Goal: Task Accomplishment & Management: Use online tool/utility

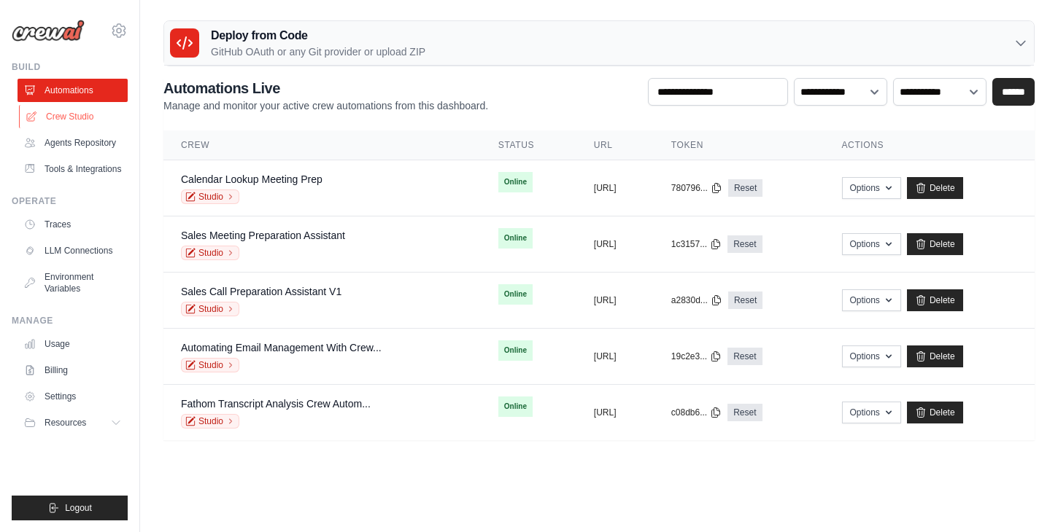
click at [100, 117] on link "Crew Studio" at bounding box center [74, 116] width 110 height 23
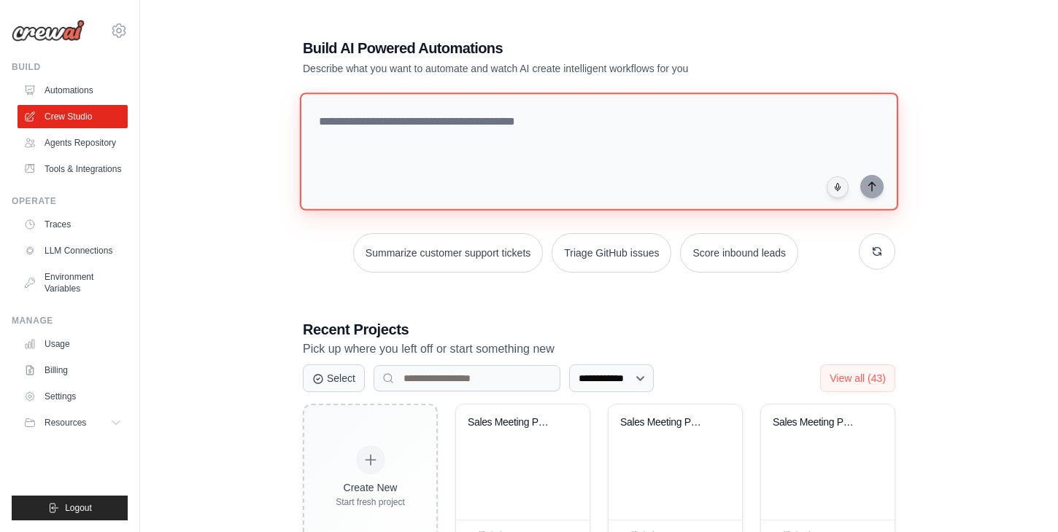
click at [559, 184] on textarea at bounding box center [599, 152] width 598 height 118
click at [691, 118] on textarea at bounding box center [599, 152] width 598 height 118
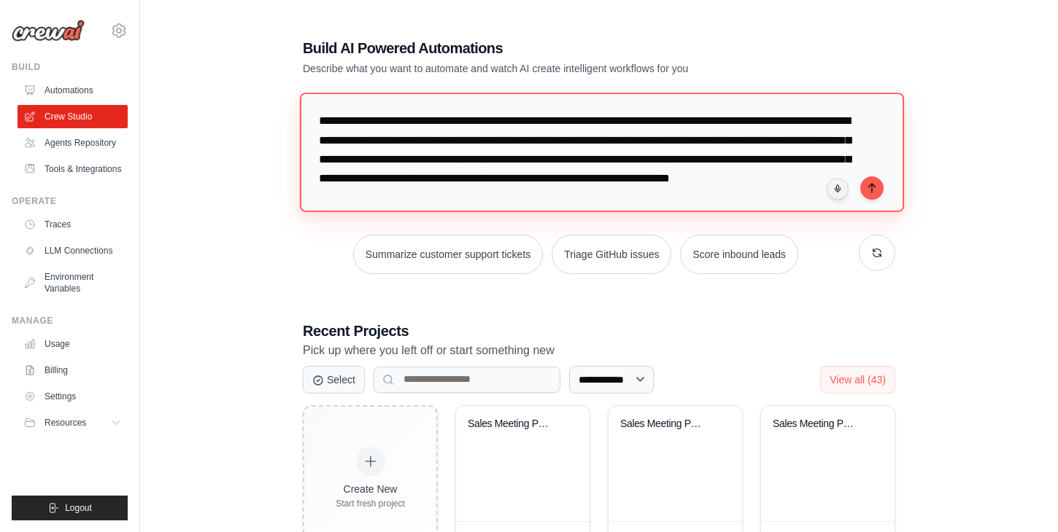
type textarea "**********"
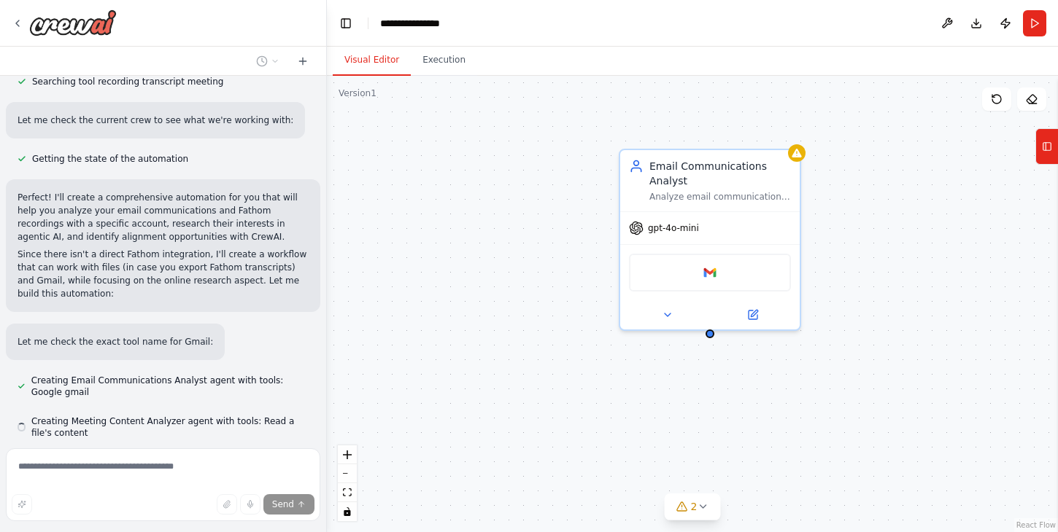
scroll to position [651, 0]
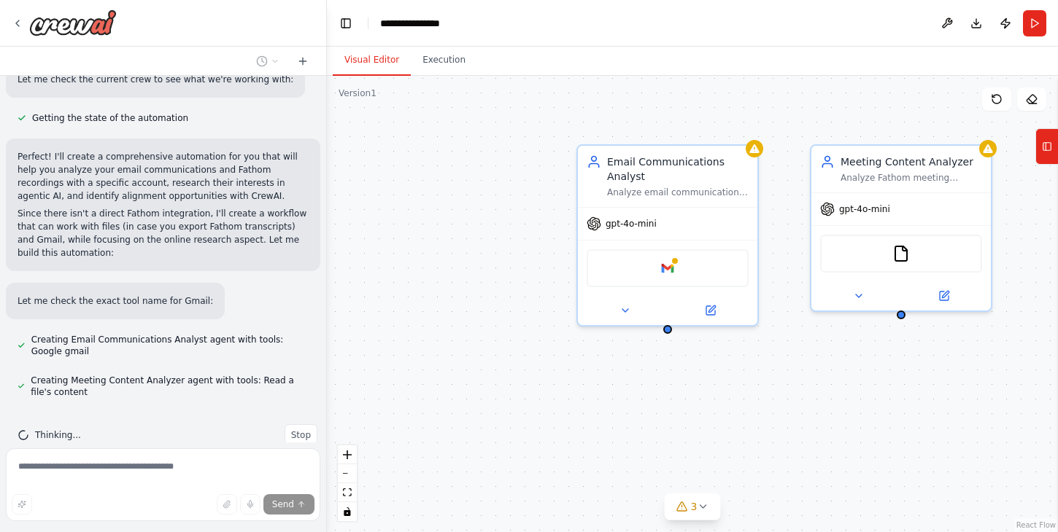
drag, startPoint x: 523, startPoint y: 404, endPoint x: 422, endPoint y: 398, distance: 101.6
click at [426, 398] on div "Email Communications Analyst Analyze email communications with {account_name} t…" at bounding box center [692, 304] width 731 height 457
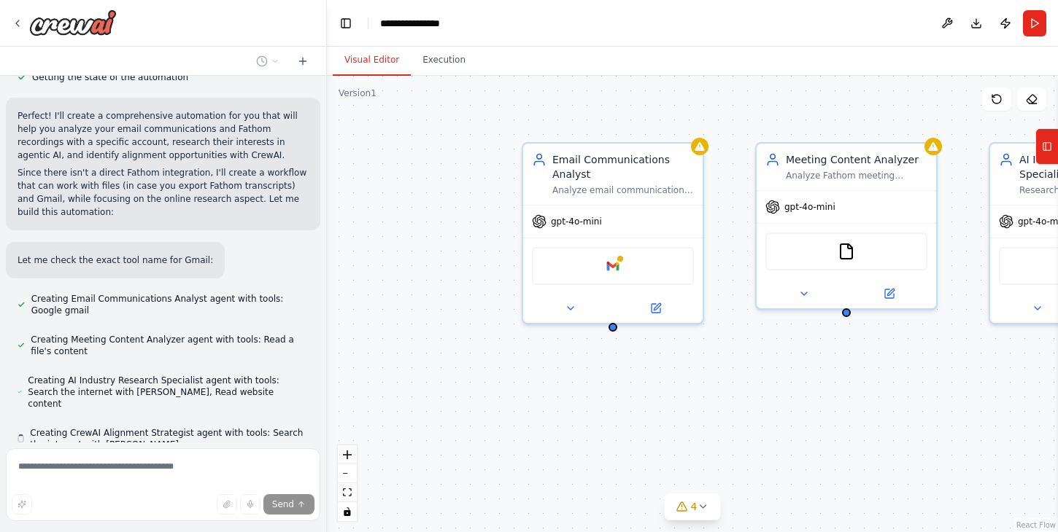
scroll to position [732, 0]
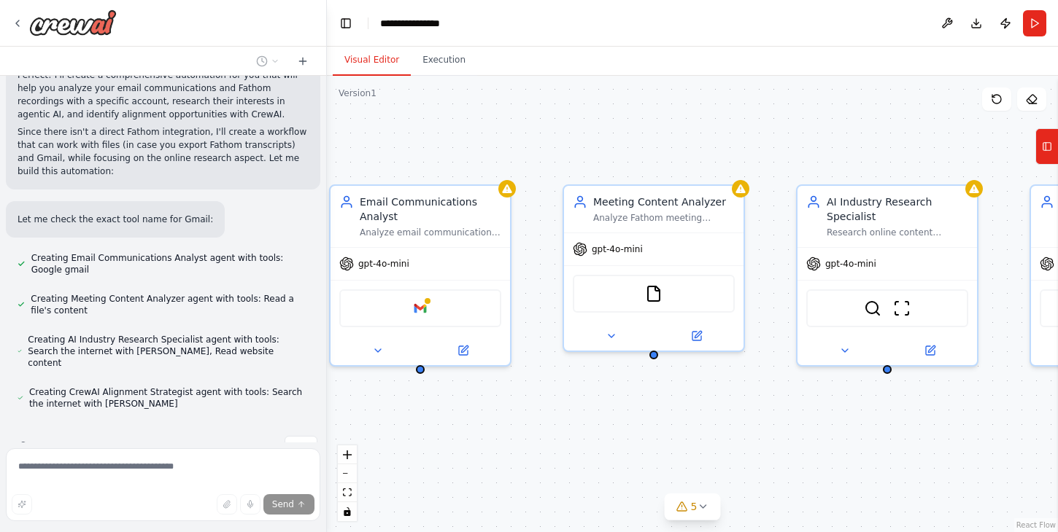
drag, startPoint x: 1007, startPoint y: 420, endPoint x: 814, endPoint y: 462, distance: 197.2
click at [814, 462] on div "Email Communications Analyst Analyze email communications with {account_name} t…" at bounding box center [692, 304] width 731 height 457
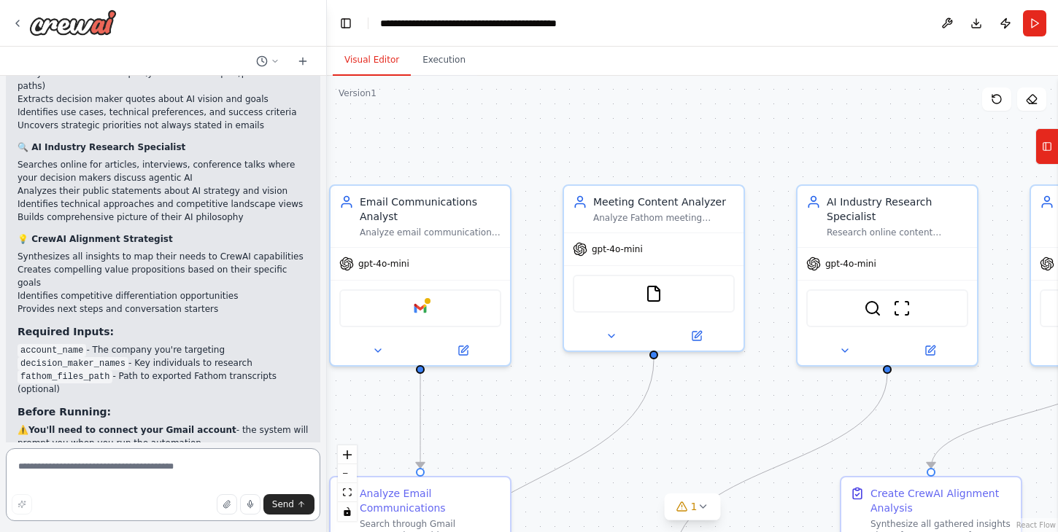
scroll to position [1657, 0]
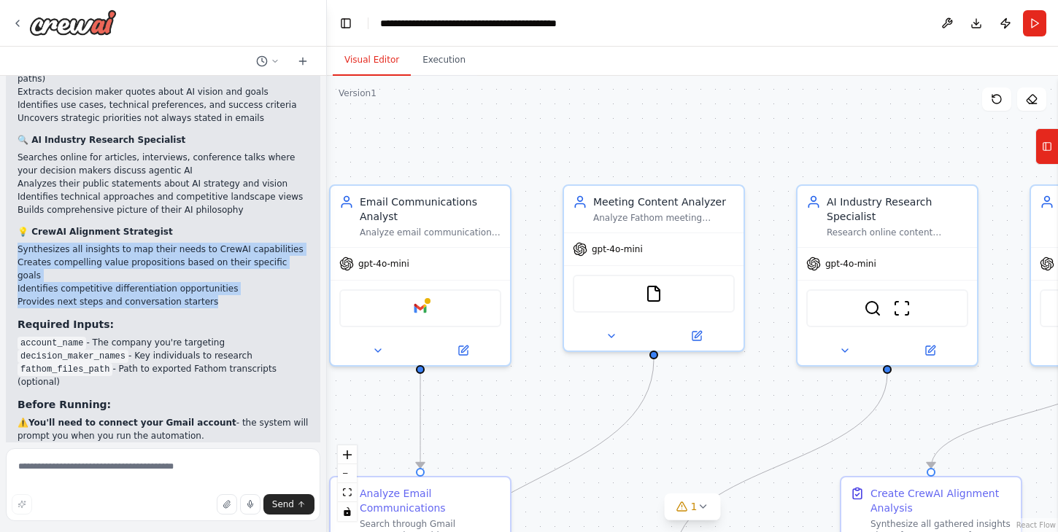
drag, startPoint x: 217, startPoint y: 232, endPoint x: 9, endPoint y: 180, distance: 215.0
click at [9, 180] on div "Your Account Intelligence Automation is Ready! 🎯 I've created a comprehensive a…" at bounding box center [163, 200] width 314 height 684
copy div "Synthesizes all insights to map their needs to CrewAI capabilities Creates comp…"
click at [131, 461] on textarea at bounding box center [163, 485] width 314 height 73
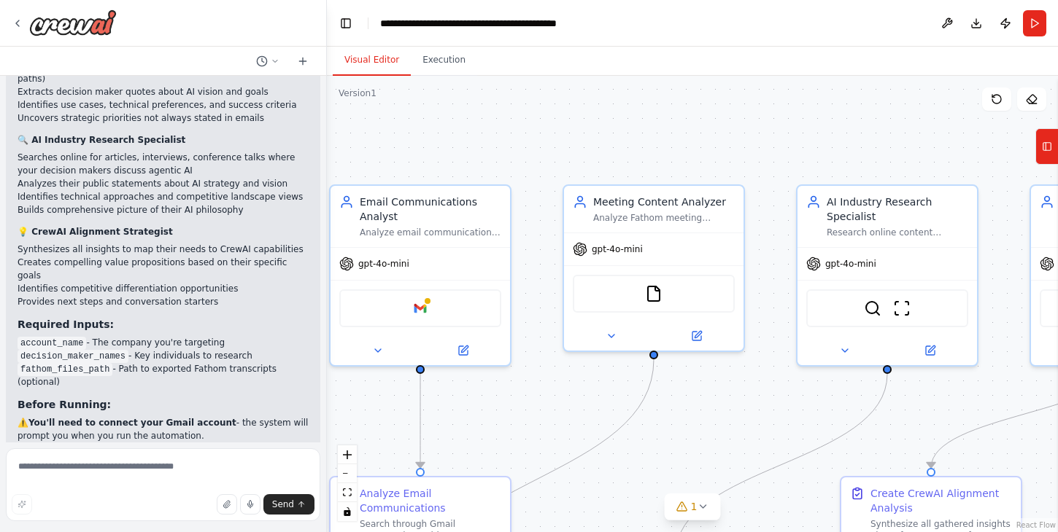
click at [107, 227] on strong "💡 CrewAI Alignment Strategist" at bounding box center [95, 232] width 155 height 10
drag, startPoint x: 166, startPoint y: 171, endPoint x: 26, endPoint y: 170, distance: 139.3
click at [26, 225] on p "💡 CrewAI Alignment Strategist" at bounding box center [163, 231] width 291 height 13
copy strong "CrewAI Alignment Strategist"
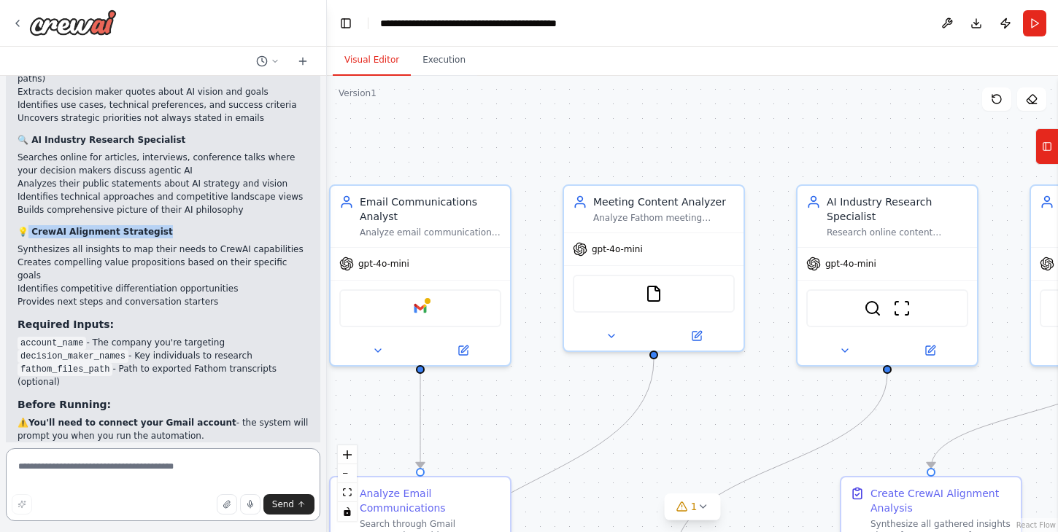
click at [104, 467] on textarea at bounding box center [163, 485] width 314 height 73
paste textarea "**********"
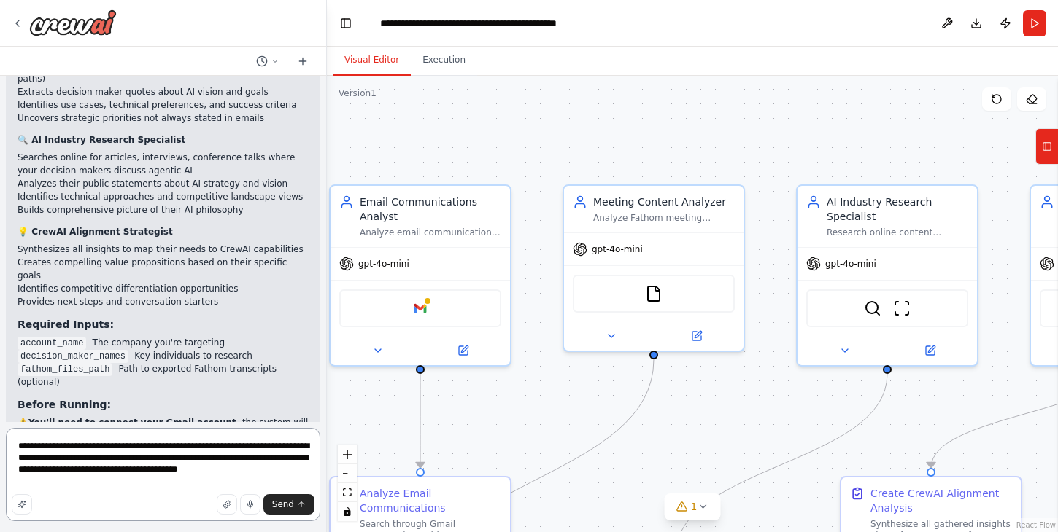
type textarea "**********"
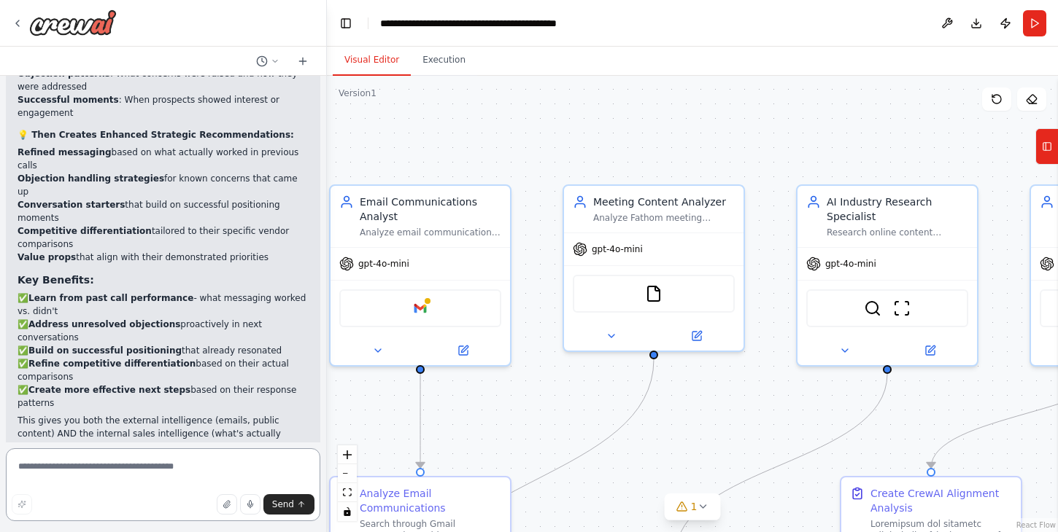
scroll to position [3002, 0]
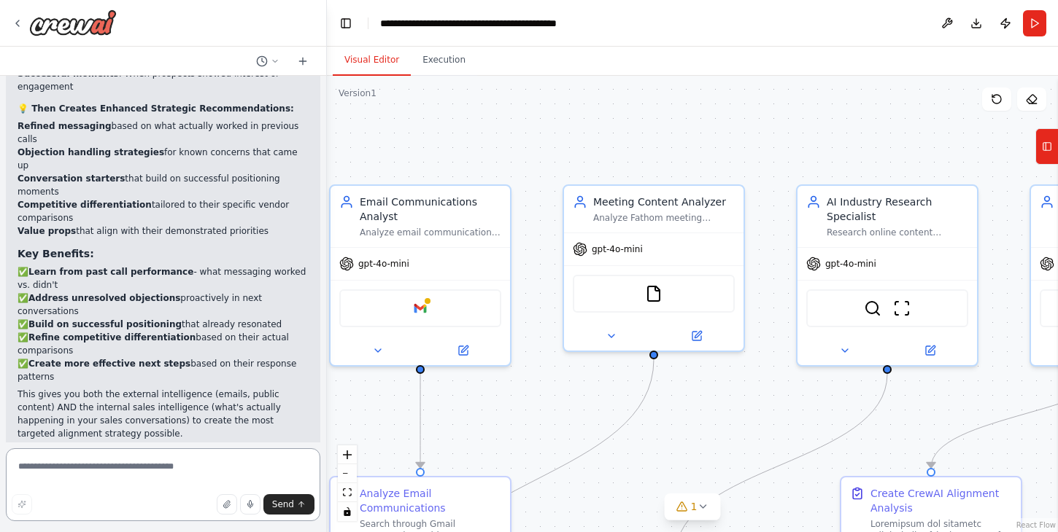
click at [178, 475] on textarea at bounding box center [163, 485] width 314 height 73
type textarea "**********"
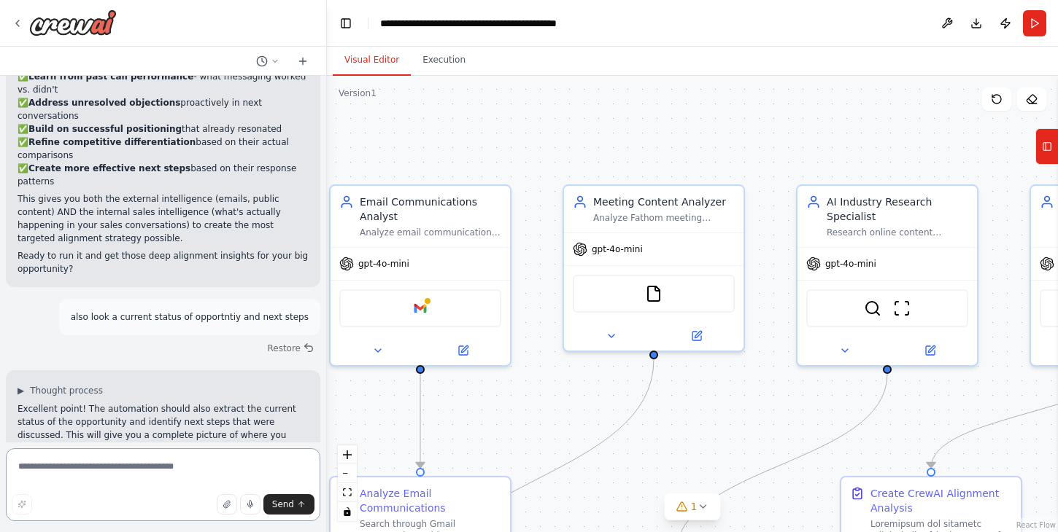
scroll to position [3261, 0]
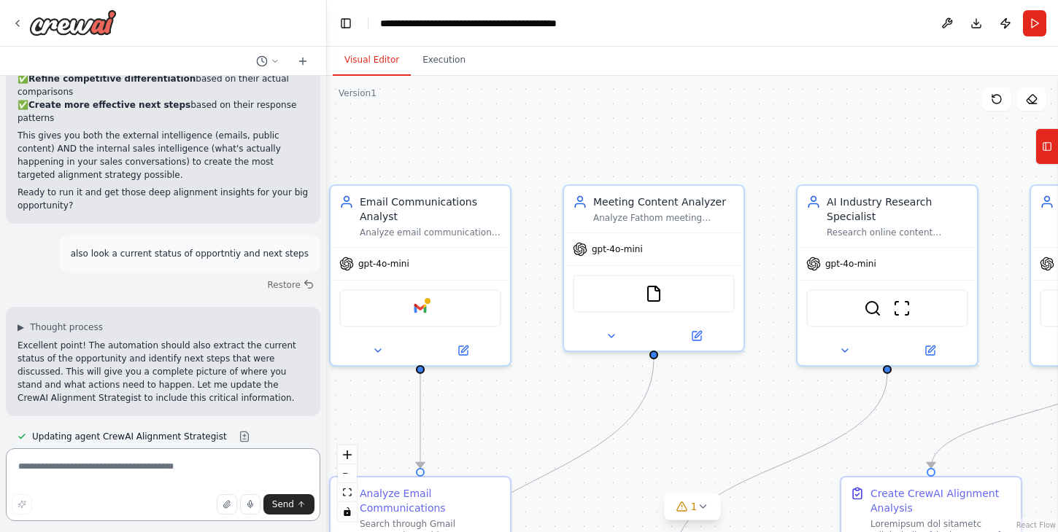
click at [163, 467] on textarea at bounding box center [163, 485] width 314 height 73
type textarea "**********"
click at [398, 318] on div "Google gmail" at bounding box center [420, 306] width 162 height 38
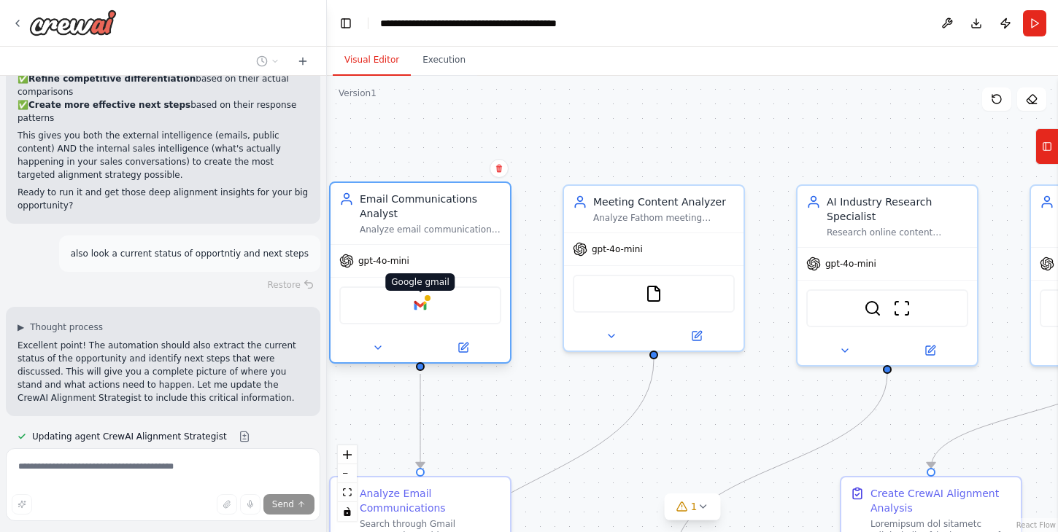
click at [427, 309] on img at bounding box center [420, 306] width 18 height 18
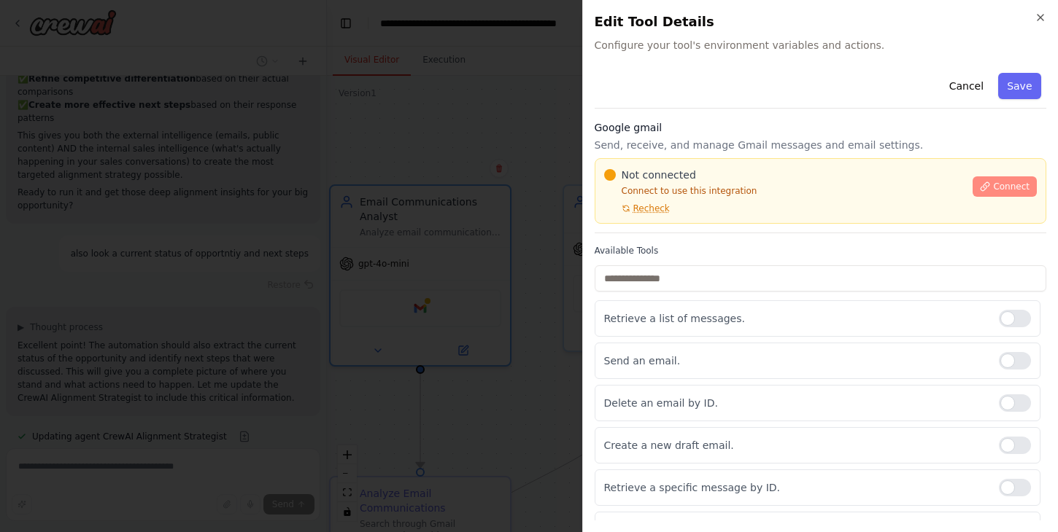
click at [1027, 185] on span "Connect" at bounding box center [1011, 187] width 36 height 12
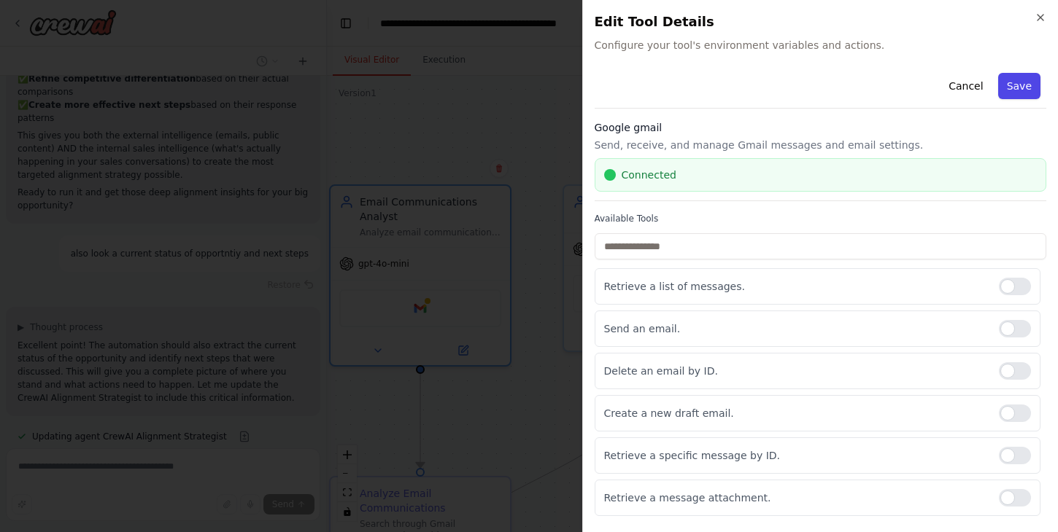
click at [1031, 93] on button "Save" at bounding box center [1019, 86] width 42 height 26
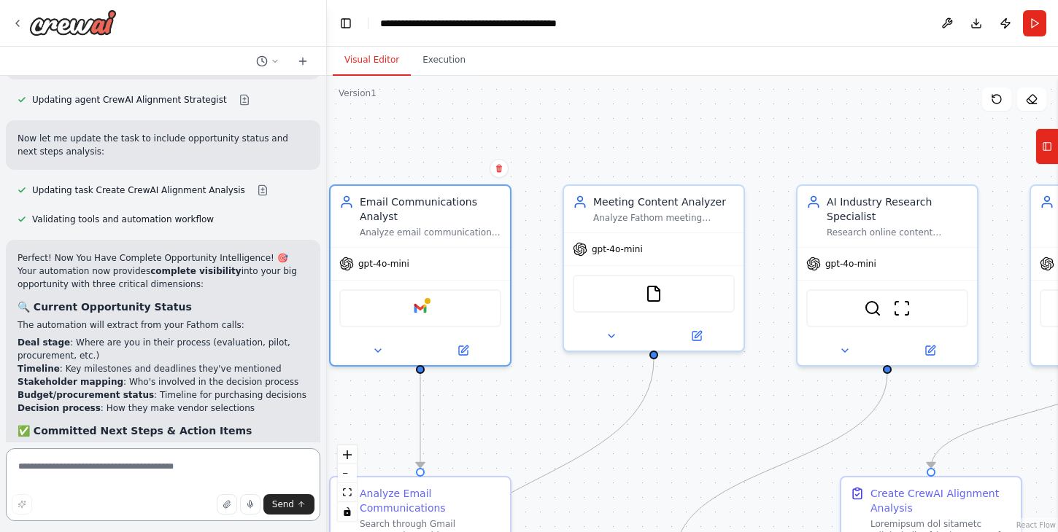
scroll to position [3467, 0]
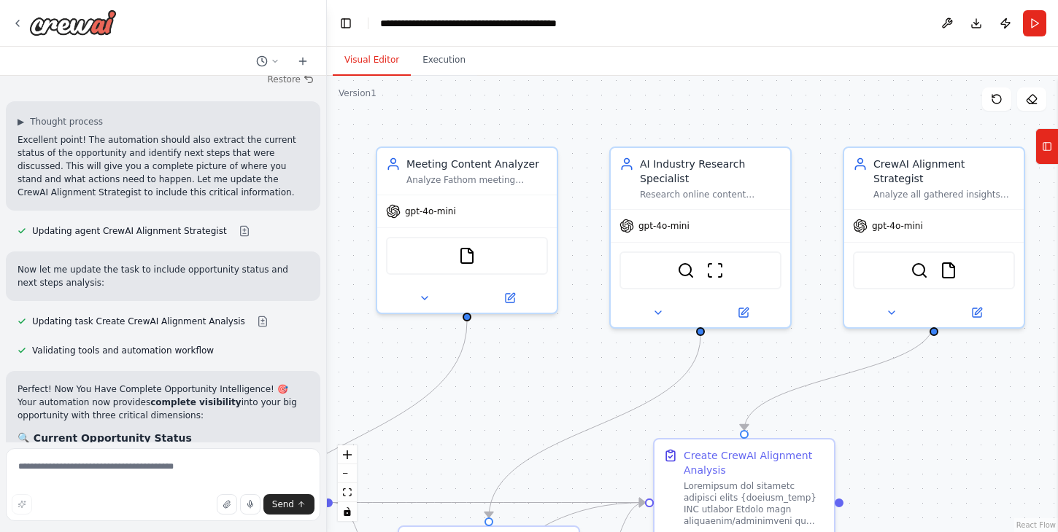
drag, startPoint x: 686, startPoint y: 418, endPoint x: 392, endPoint y: 371, distance: 297.6
click at [395, 371] on div ".deletable-edge-delete-btn { width: 20px; height: 20px; border: 0px solid #ffff…" at bounding box center [692, 304] width 731 height 457
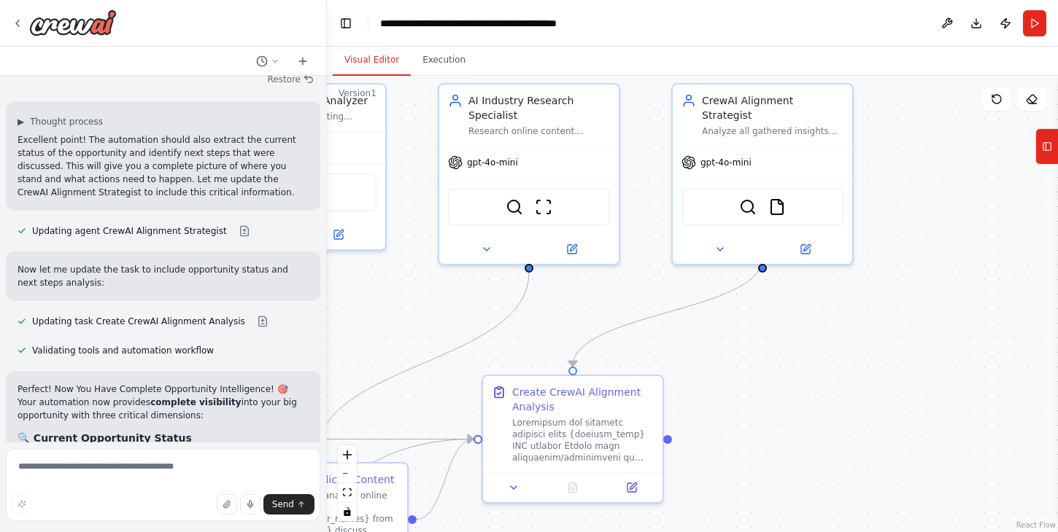
drag, startPoint x: 818, startPoint y: 419, endPoint x: 751, endPoint y: 364, distance: 86.0
click at [751, 364] on div ".deletable-edge-delete-btn { width: 20px; height: 20px; border: 0px solid #ffff…" at bounding box center [692, 304] width 731 height 457
click at [720, 241] on icon at bounding box center [720, 247] width 12 height 12
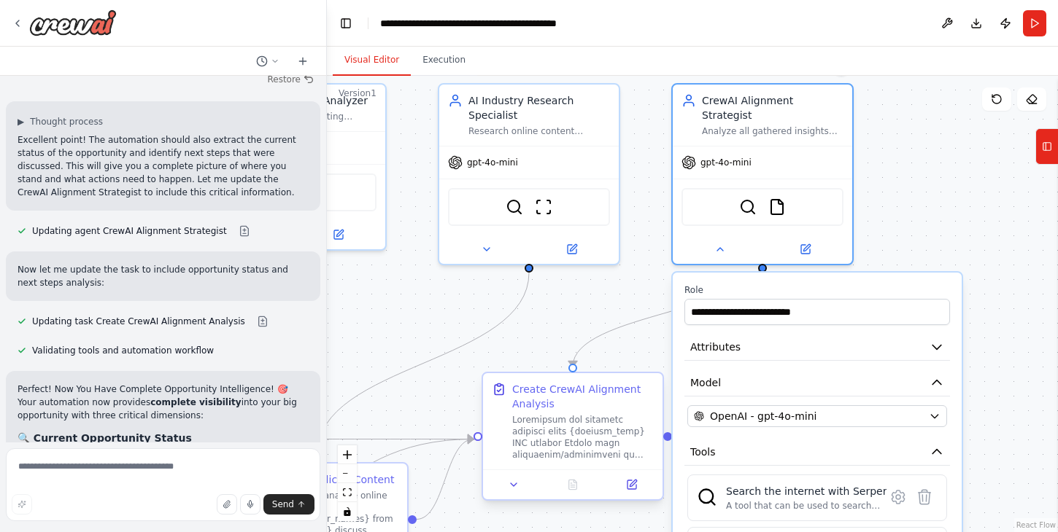
click at [592, 442] on div at bounding box center [583, 437] width 142 height 47
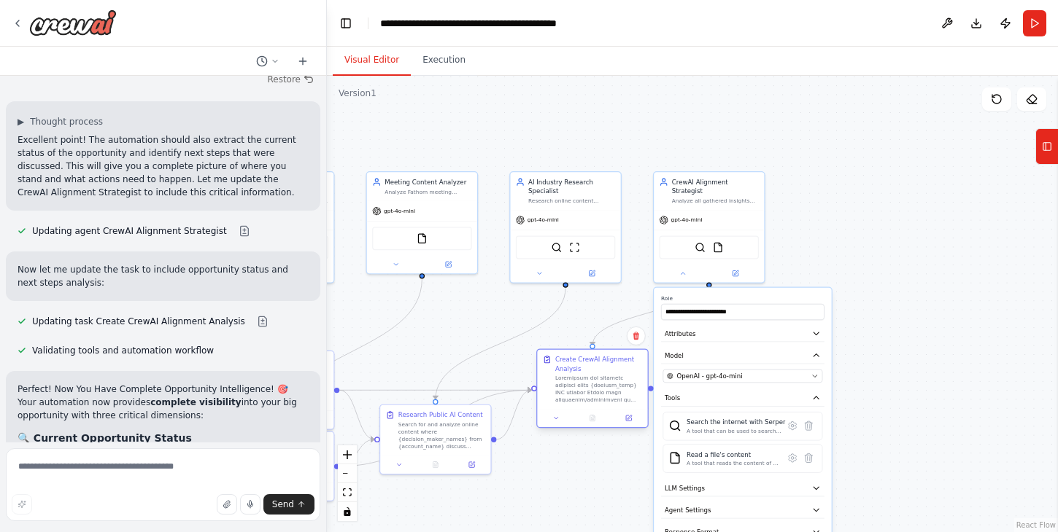
click at [553, 425] on div at bounding box center [592, 418] width 110 height 18
click at [557, 422] on button at bounding box center [556, 418] width 31 height 11
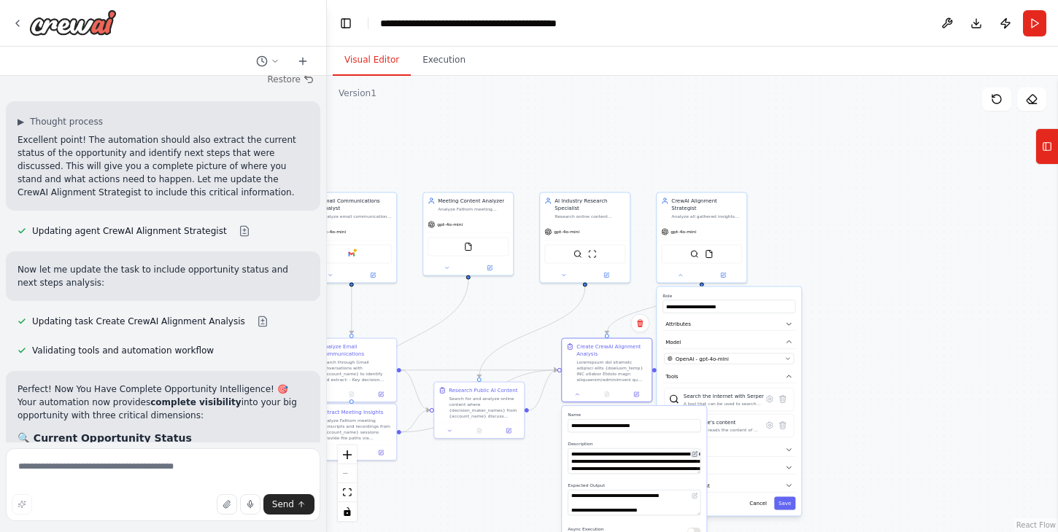
click at [695, 456] on icon at bounding box center [694, 454] width 4 height 4
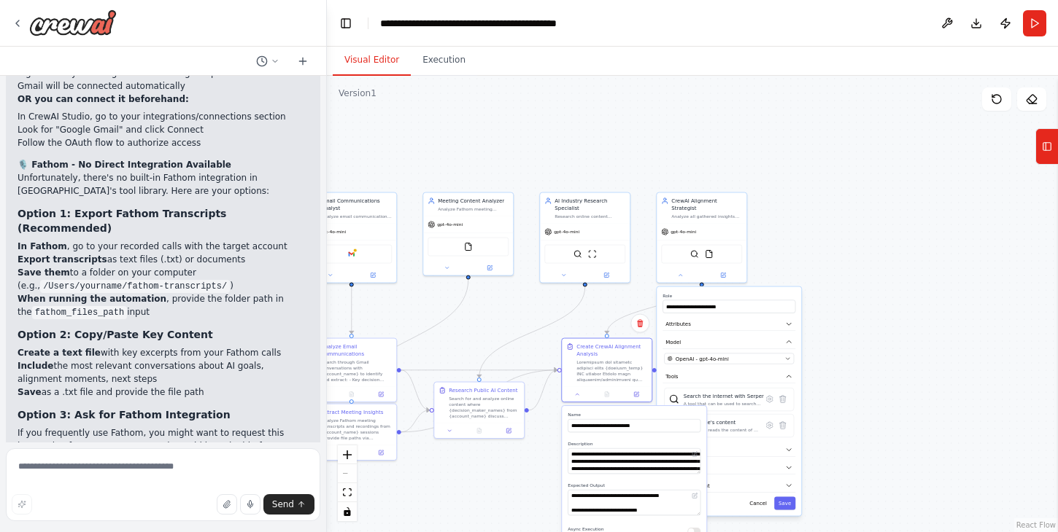
scroll to position [4715, 0]
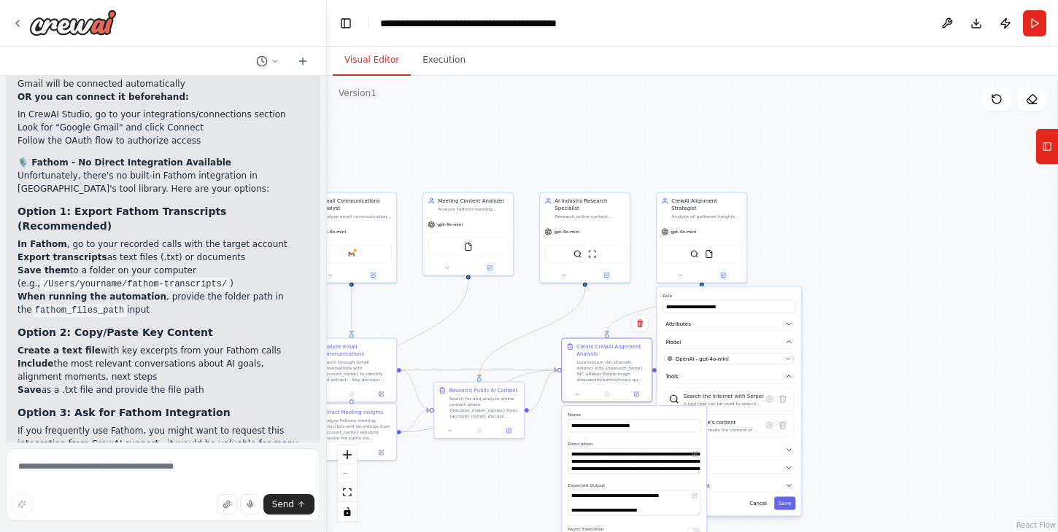
click at [172, 421] on div "▶ Thought process Great question! Let me clarify the connection process for bot…" at bounding box center [163, 310] width 314 height 741
click at [164, 457] on textarea at bounding box center [163, 485] width 314 height 73
type textarea "**********"
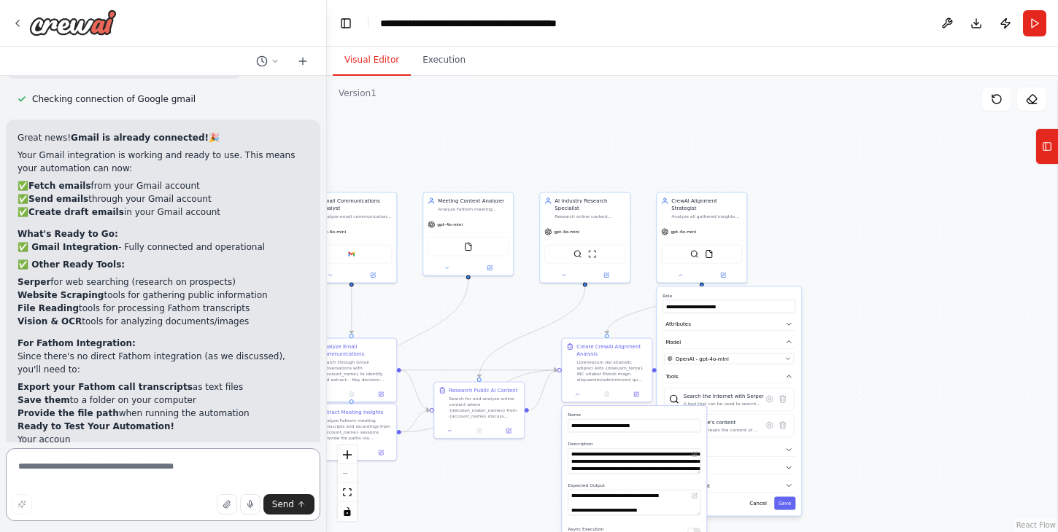
scroll to position [5665, 0]
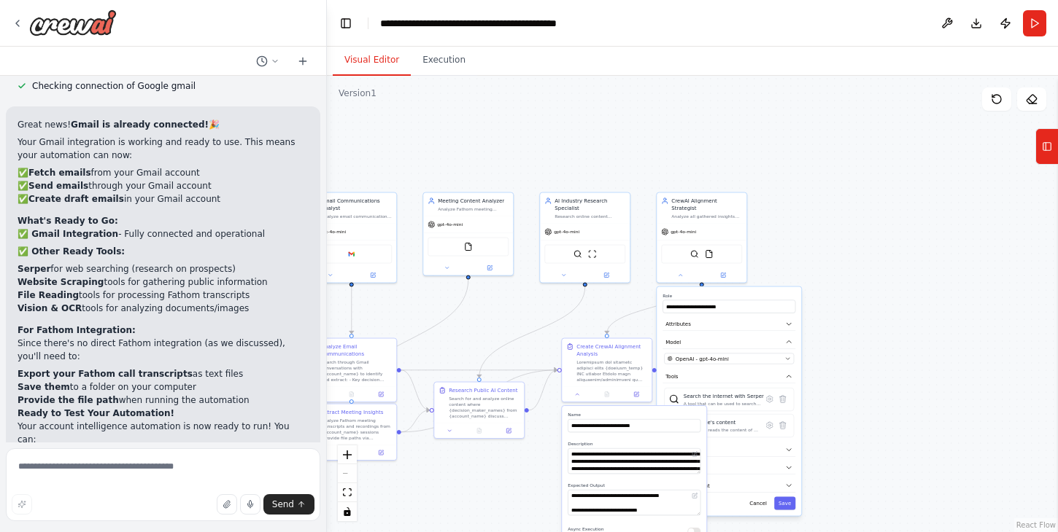
click at [165, 481] on textarea at bounding box center [163, 485] width 314 height 73
type textarea "**********"
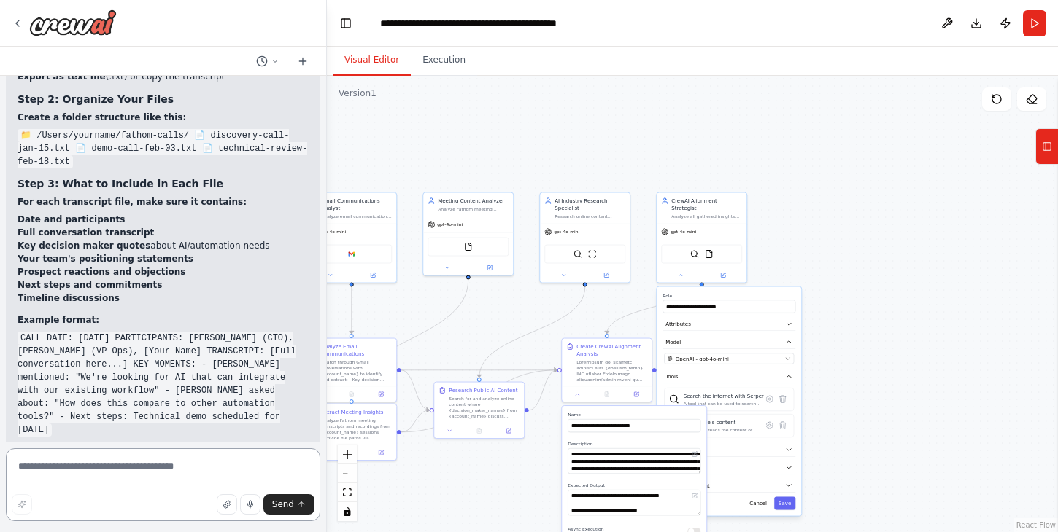
scroll to position [6722, 0]
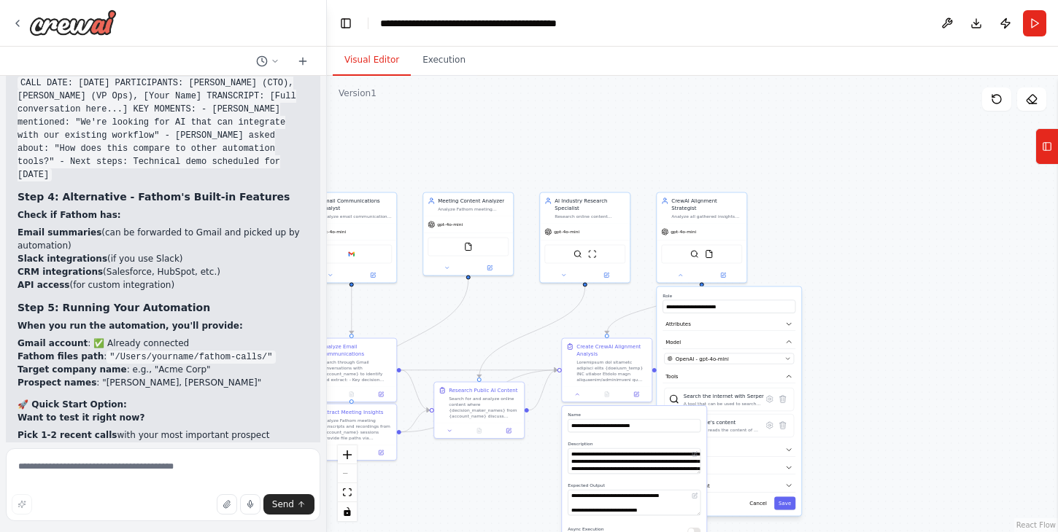
drag, startPoint x: 886, startPoint y: 359, endPoint x: 963, endPoint y: 314, distance: 89.6
click at [958, 317] on div ".deletable-edge-delete-btn { width: 20px; height: 20px; border: 0px solid #ffff…" at bounding box center [692, 304] width 731 height 457
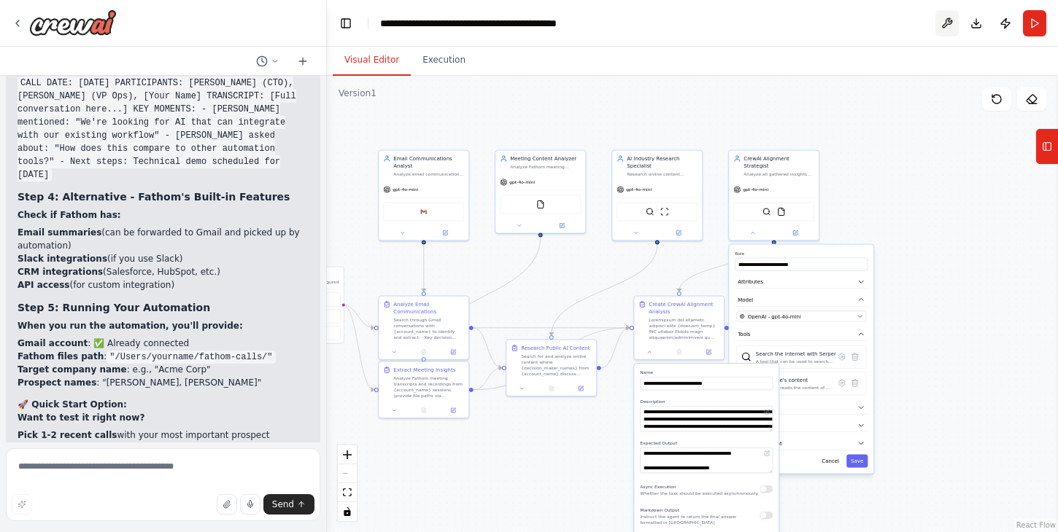
click at [955, 25] on button at bounding box center [946, 23] width 23 height 26
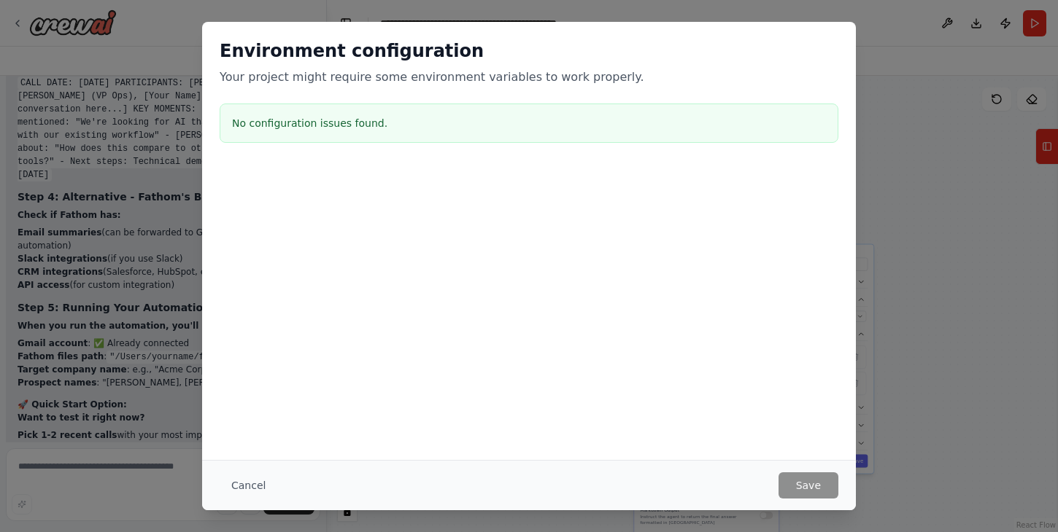
click at [946, 20] on div "Environment configuration Your project might require some environment variables…" at bounding box center [529, 266] width 1058 height 532
click at [249, 492] on button "Cancel" at bounding box center [249, 486] width 58 height 26
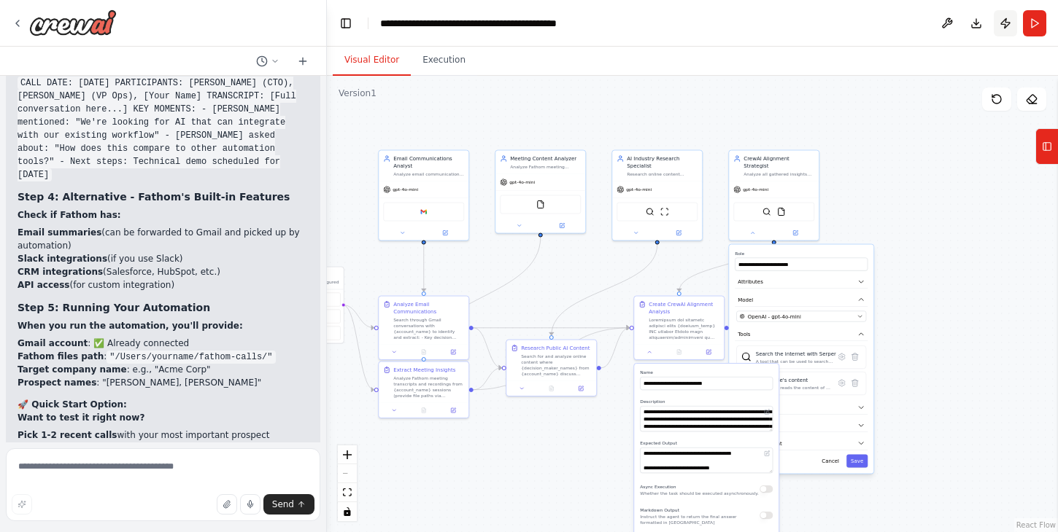
click at [1004, 26] on button "Publish" at bounding box center [1004, 23] width 23 height 26
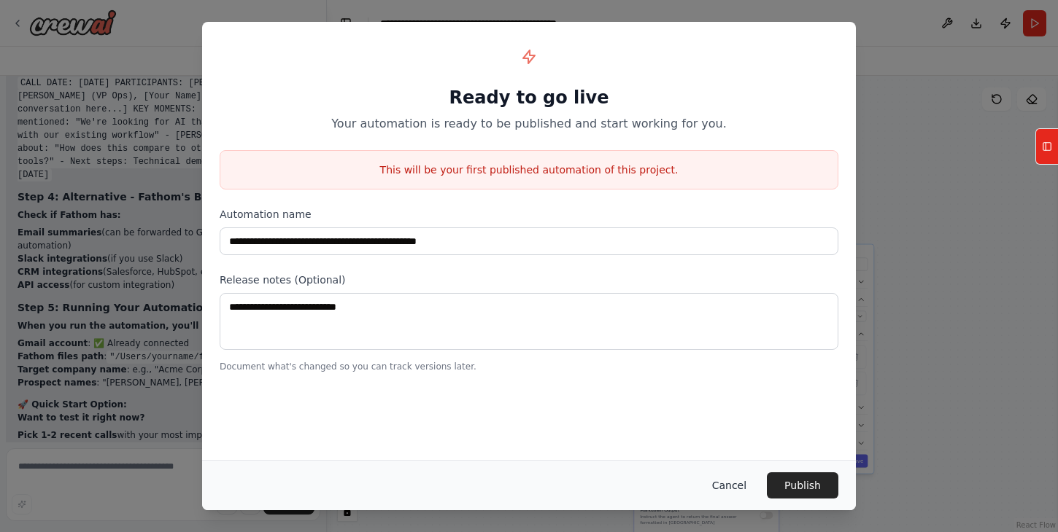
click at [721, 476] on button "Cancel" at bounding box center [729, 486] width 58 height 26
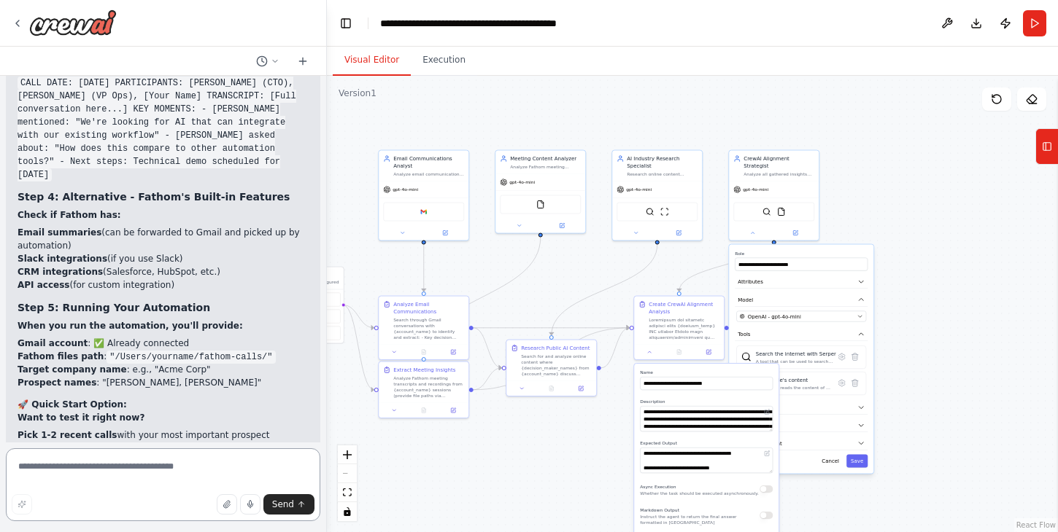
click at [174, 460] on textarea at bounding box center [163, 485] width 314 height 73
type textarea "**********"
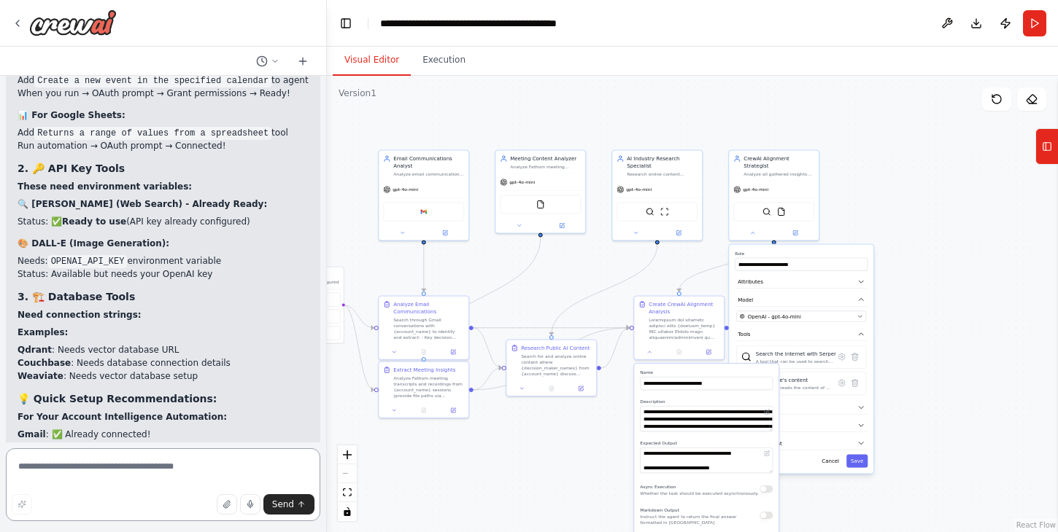
scroll to position [8464, 0]
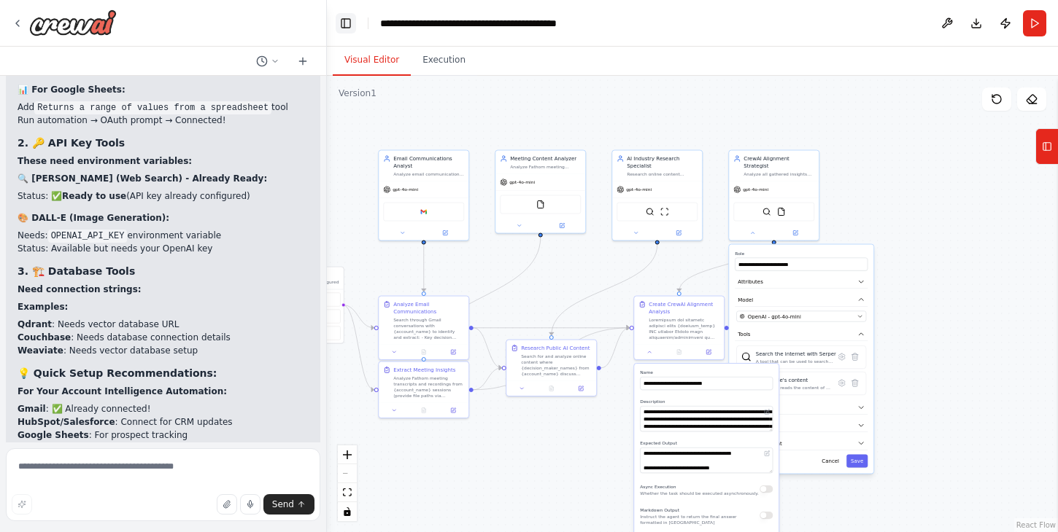
click at [353, 25] on button "Toggle Left Sidebar" at bounding box center [346, 23] width 20 height 20
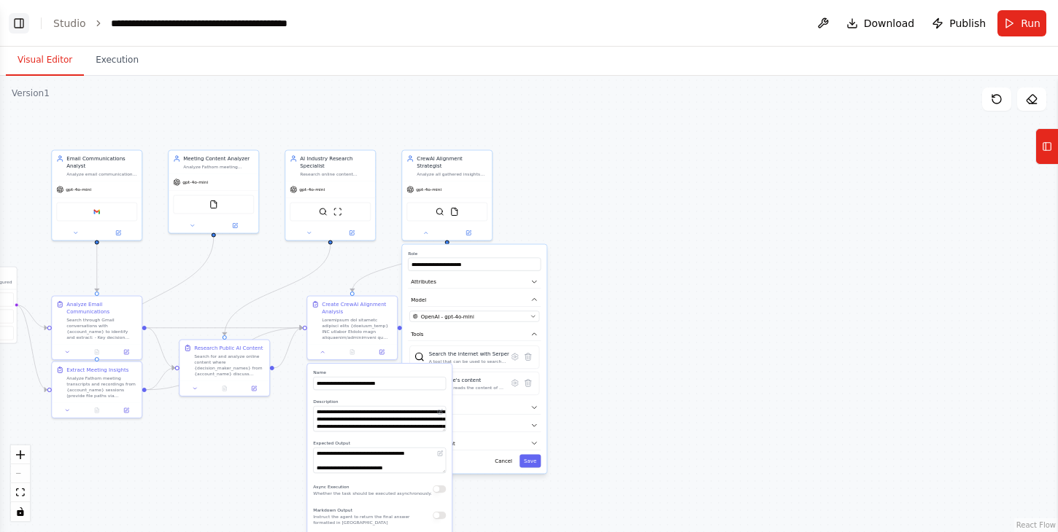
click at [16, 24] on button "Toggle Left Sidebar" at bounding box center [19, 23] width 20 height 20
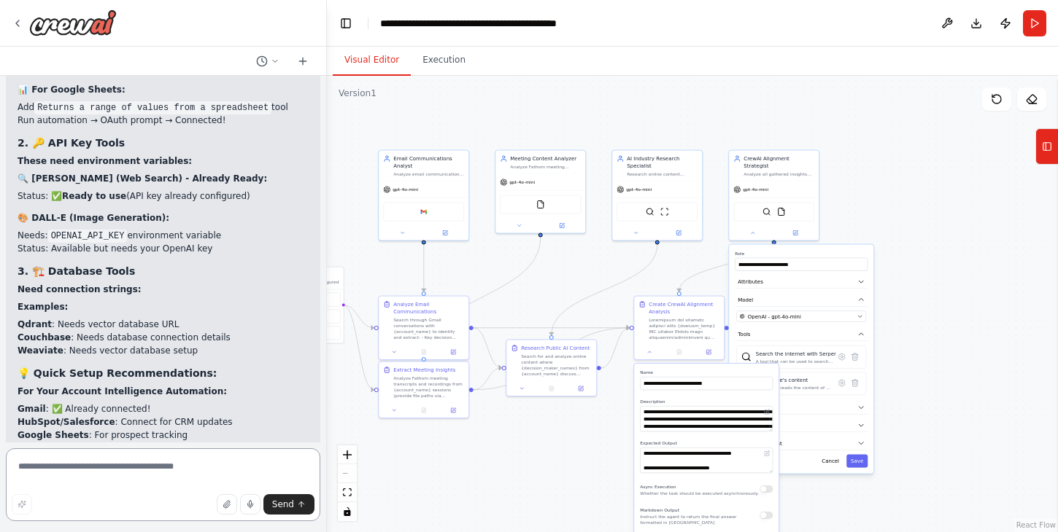
click at [200, 467] on textarea at bounding box center [163, 485] width 314 height 73
type textarea "**********"
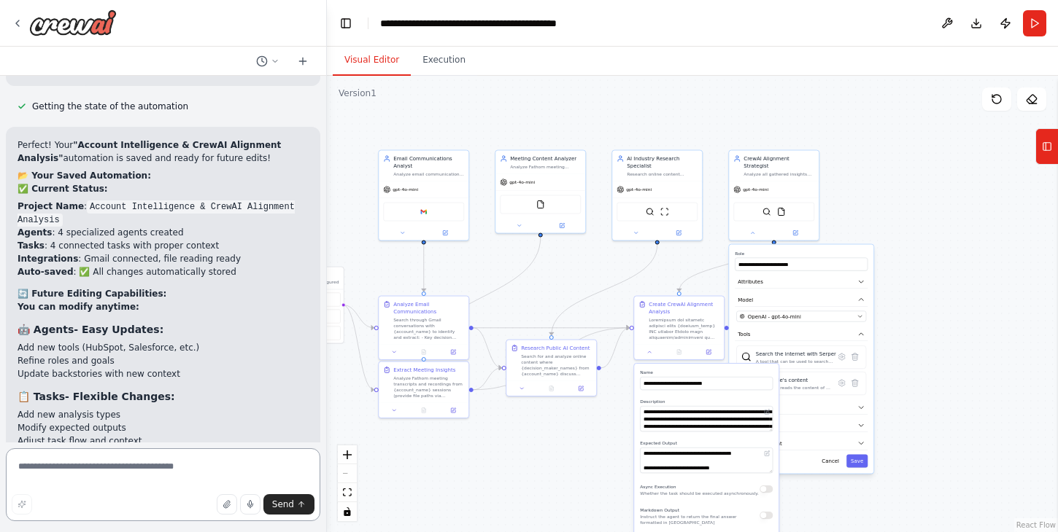
scroll to position [9471, 0]
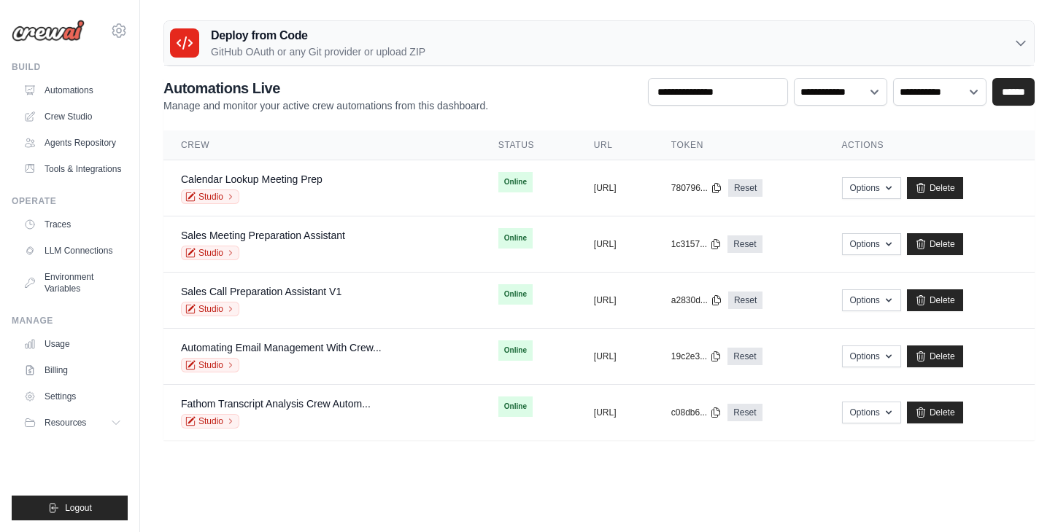
click at [76, 129] on ul "Automations Crew Studio Agents Repository Tools & Integrations" at bounding box center [73, 130] width 110 height 102
click at [71, 120] on link "Crew Studio" at bounding box center [74, 116] width 110 height 23
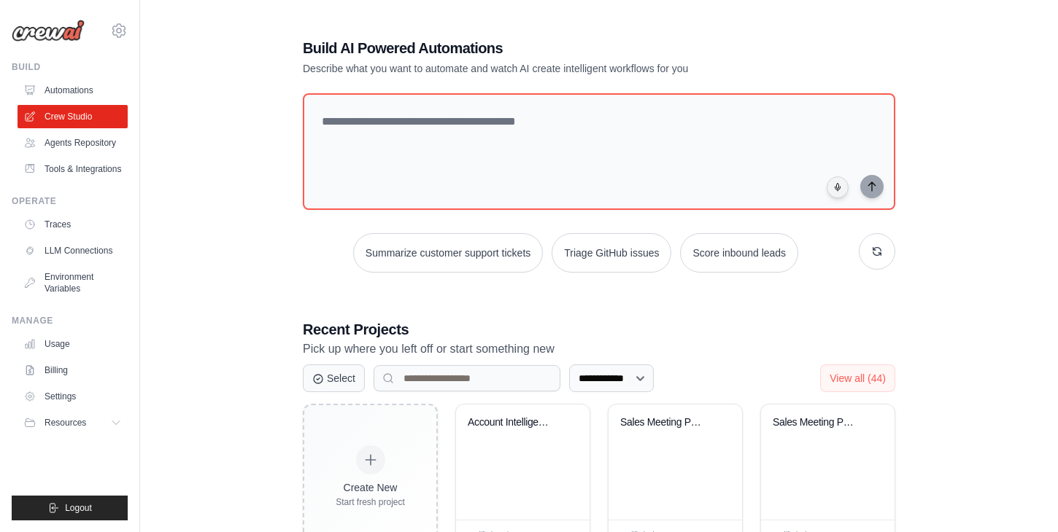
scroll to position [47, 0]
